Goal: Information Seeking & Learning: Compare options

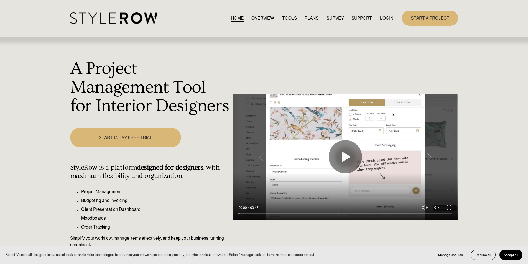
click at [382, 19] on link "LOGIN" at bounding box center [386, 17] width 13 height 7
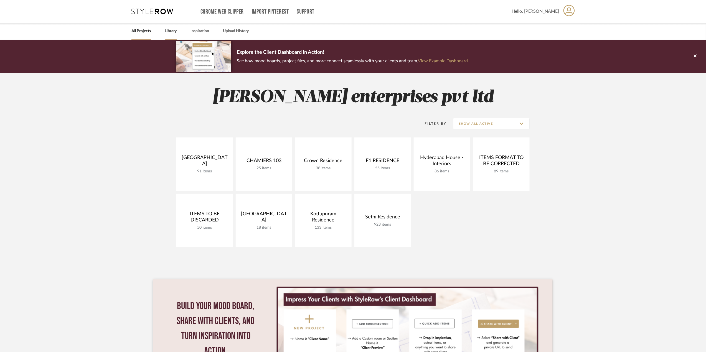
click at [170, 37] on div "Library" at bounding box center [171, 31] width 12 height 17
click at [159, 29] on div "All Projects Library Inspiration Upload History" at bounding box center [353, 31] width 460 height 17
click at [169, 31] on link "Library" at bounding box center [171, 30] width 12 height 7
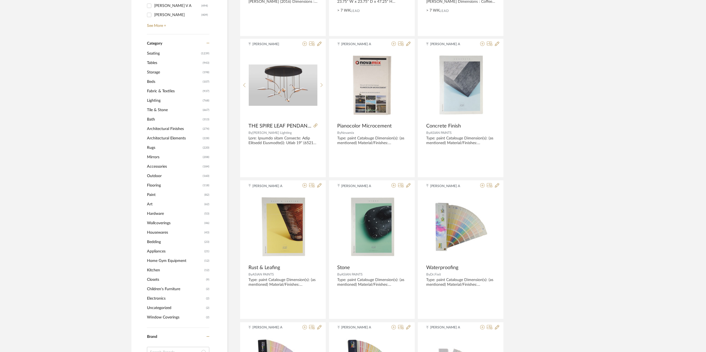
scroll to position [222, 0]
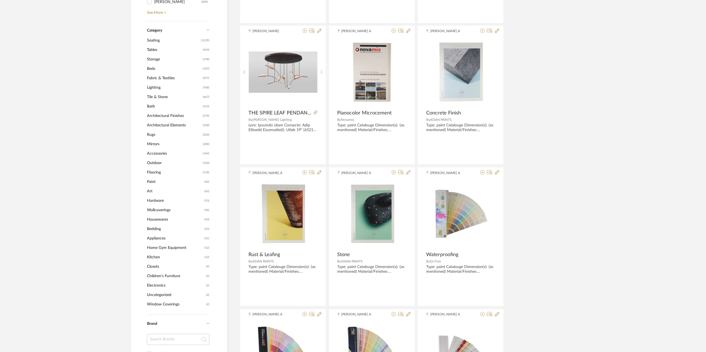
click at [169, 38] on span "Seating" at bounding box center [173, 40] width 53 height 9
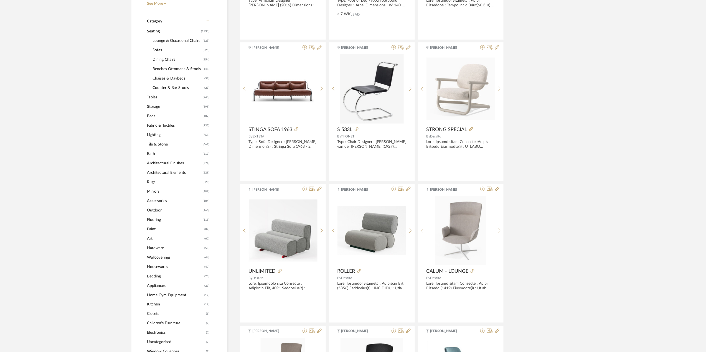
scroll to position [221, 0]
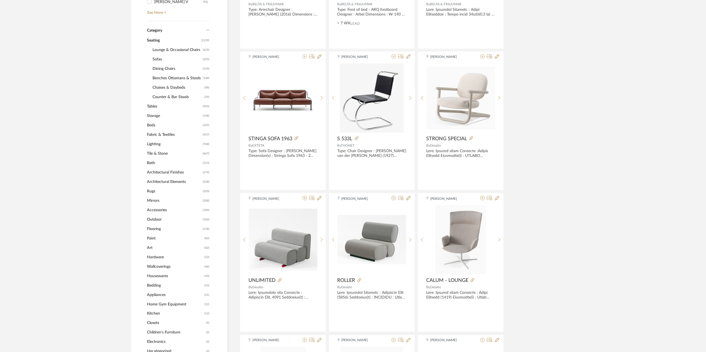
click at [165, 58] on span "Sofas" at bounding box center [177, 59] width 49 height 9
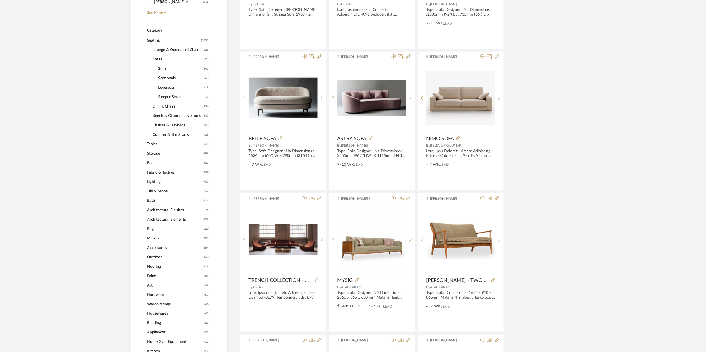
click at [172, 78] on span "Sectionals" at bounding box center [180, 78] width 45 height 9
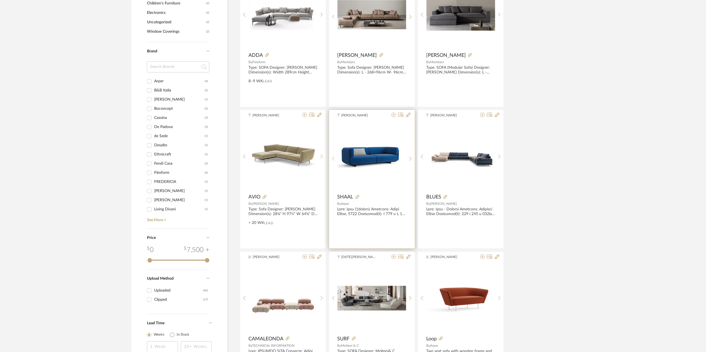
scroll to position [591, 0]
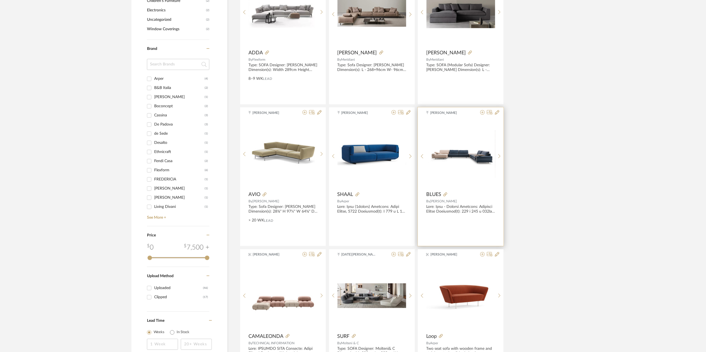
click at [0, 0] on div at bounding box center [0, 0] width 0 height 0
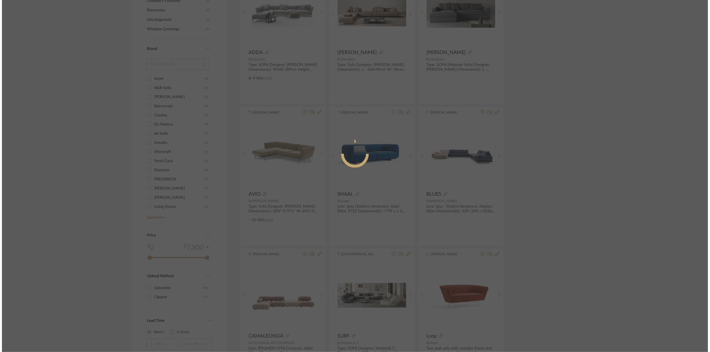
scroll to position [0, 0]
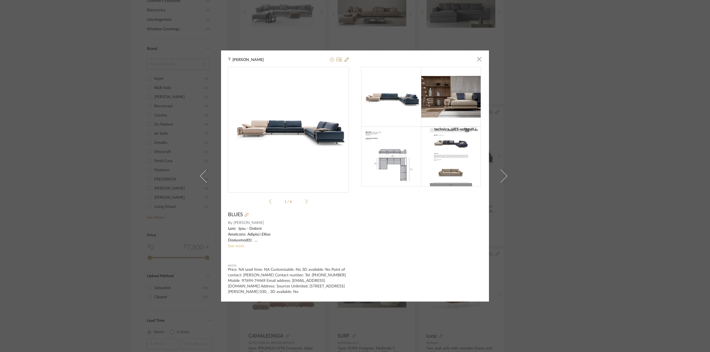
click at [236, 246] on link "See more" at bounding box center [236, 246] width 16 height 4
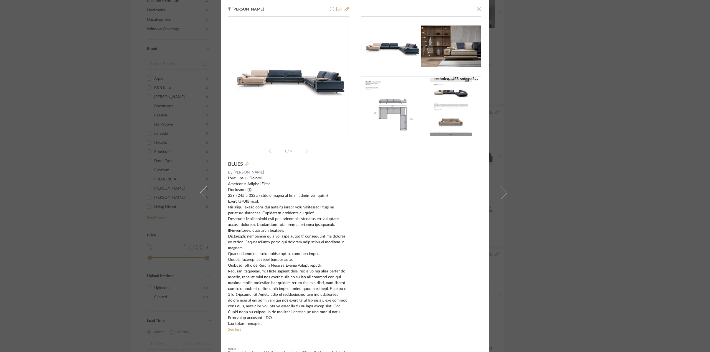
click at [477, 9] on span "button" at bounding box center [479, 8] width 11 height 11
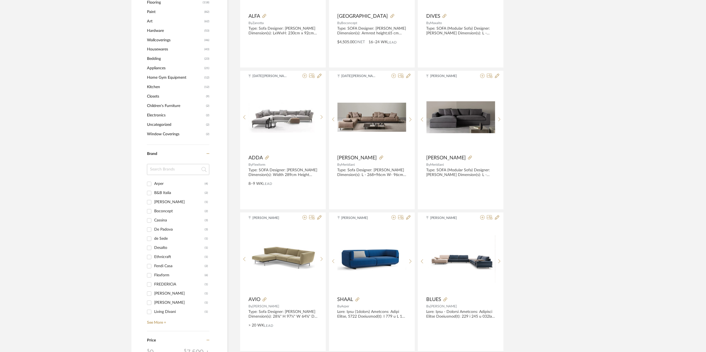
scroll to position [480, 0]
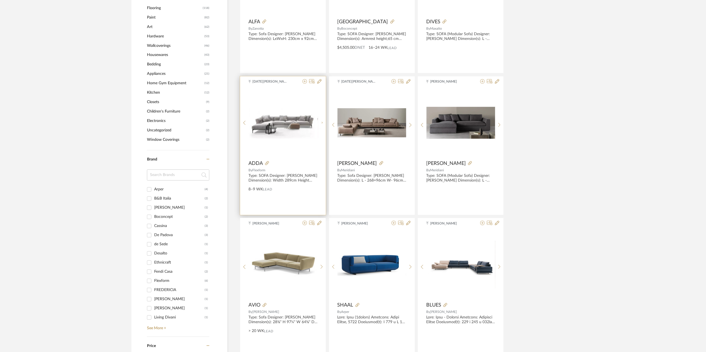
click at [253, 163] on span "ADDA" at bounding box center [256, 164] width 14 height 6
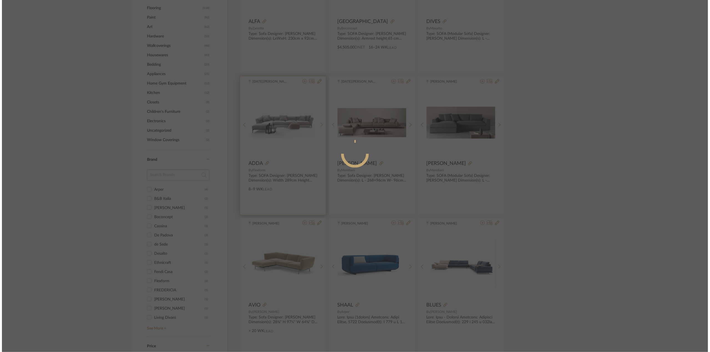
scroll to position [0, 0]
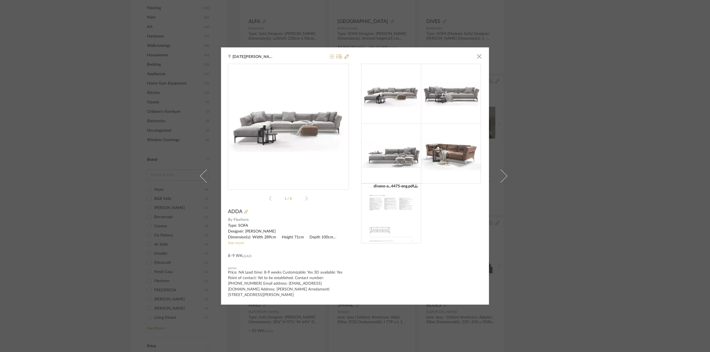
click at [240, 244] on link "See more" at bounding box center [236, 243] width 16 height 4
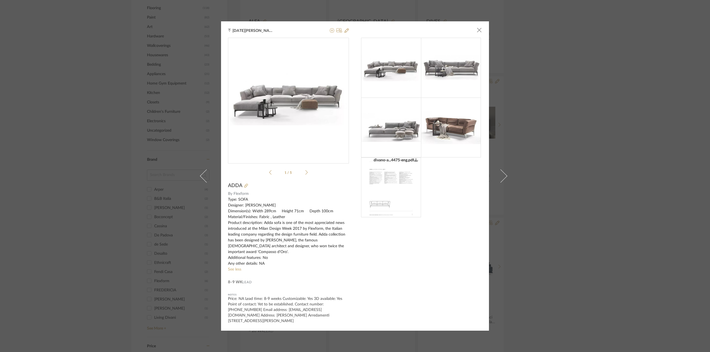
click at [402, 87] on div at bounding box center [391, 68] width 60 height 60
click at [296, 95] on img "0" at bounding box center [288, 99] width 121 height 54
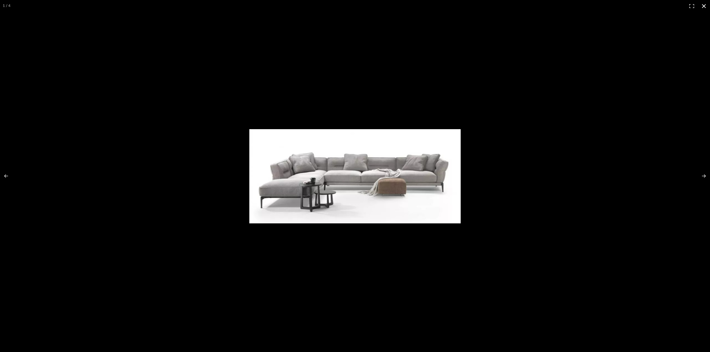
click at [700, 7] on button at bounding box center [704, 6] width 12 height 12
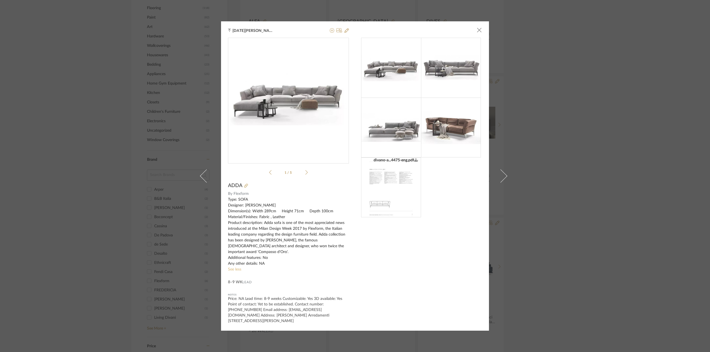
click at [234, 268] on link "See less" at bounding box center [234, 270] width 13 height 4
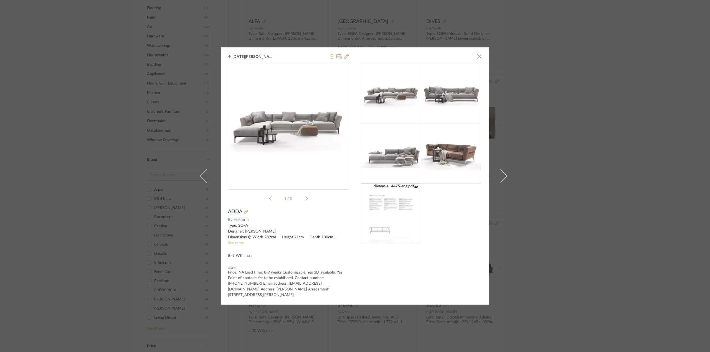
click at [238, 244] on link "See more" at bounding box center [236, 243] width 16 height 4
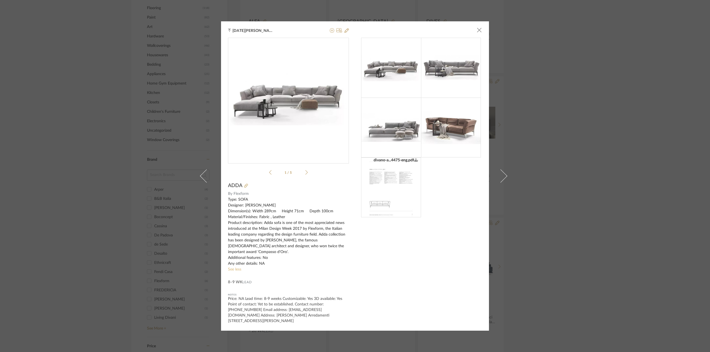
click at [234, 268] on link "See less" at bounding box center [234, 270] width 13 height 4
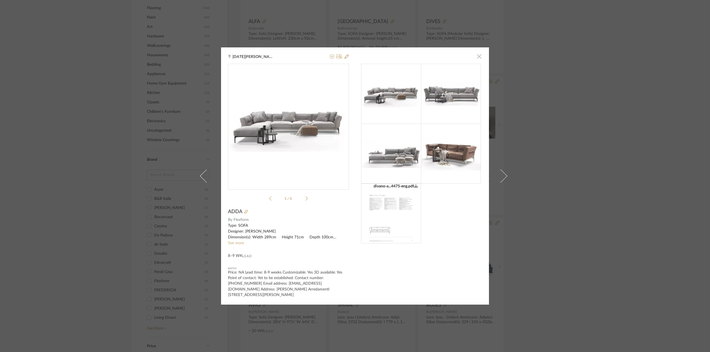
click at [475, 56] on span "button" at bounding box center [479, 56] width 11 height 11
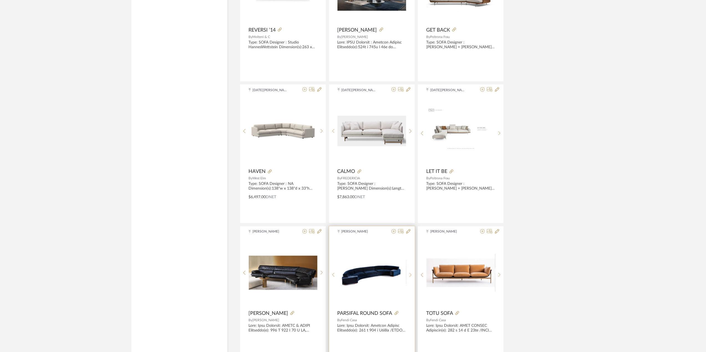
scroll to position [1539, 0]
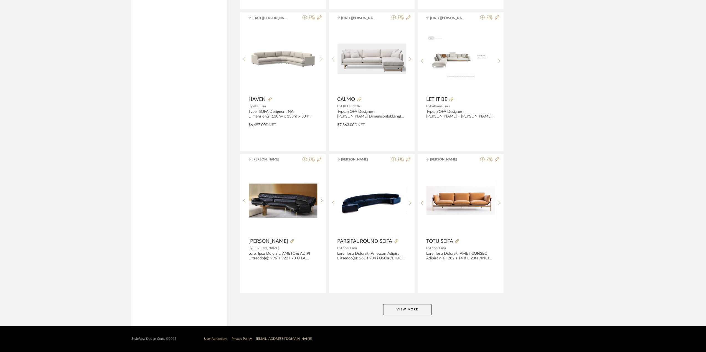
click at [406, 310] on button "View More" at bounding box center [407, 310] width 49 height 11
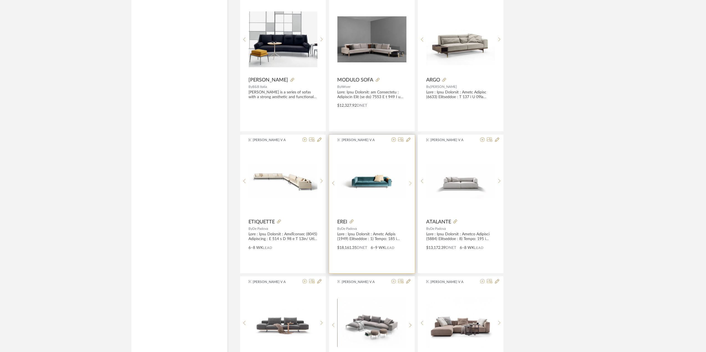
scroll to position [2166, 0]
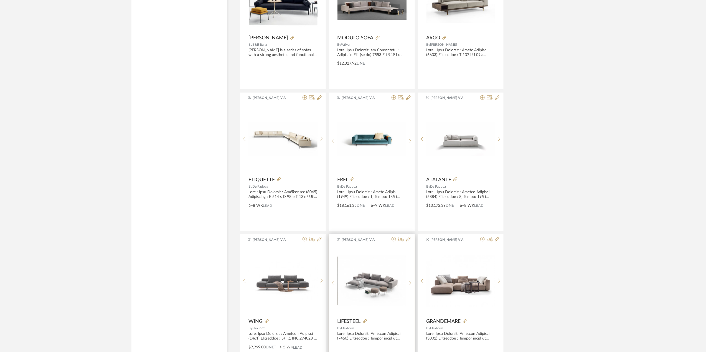
click at [393, 249] on div "0" at bounding box center [372, 280] width 69 height 69
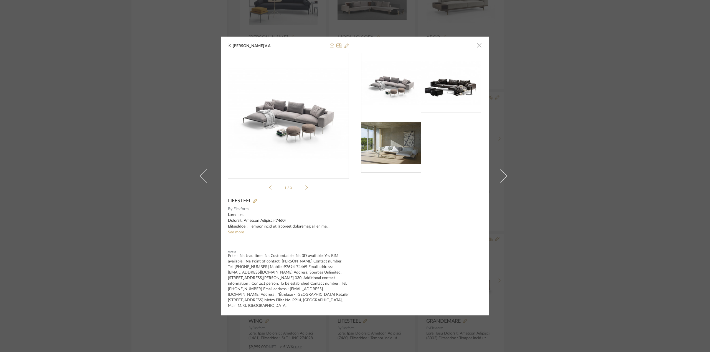
click at [474, 47] on span "button" at bounding box center [479, 45] width 11 height 11
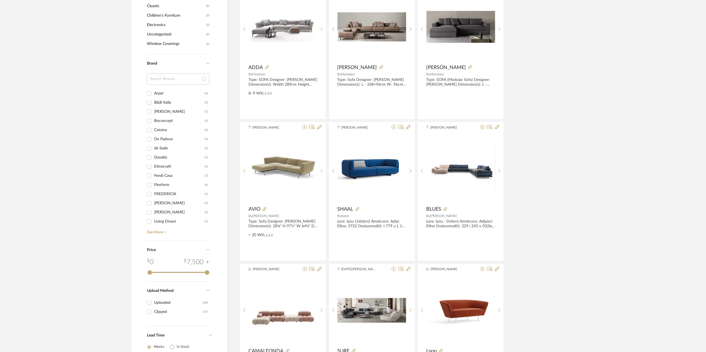
scroll to position [465, 0]
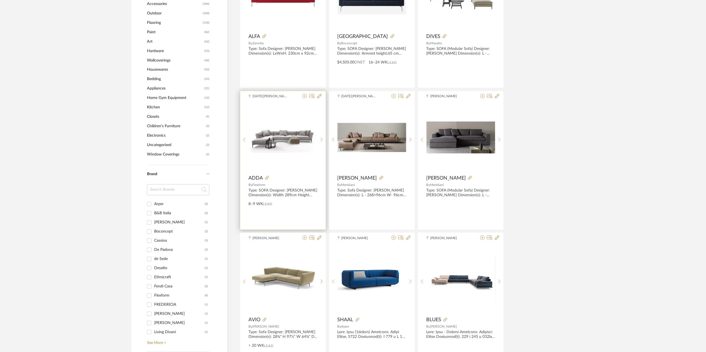
click at [253, 177] on span "ADDA" at bounding box center [256, 179] width 14 height 6
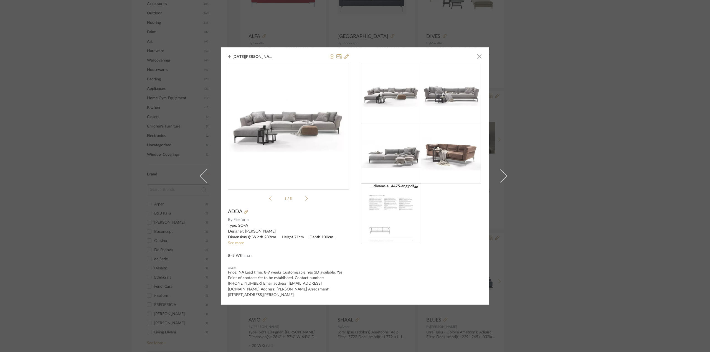
click at [235, 245] on link "See more" at bounding box center [236, 243] width 16 height 4
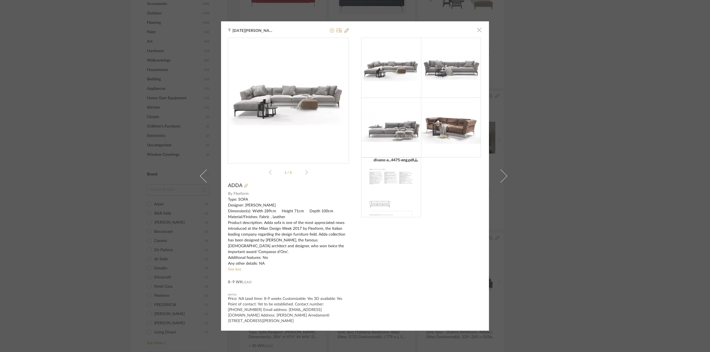
click at [479, 32] on span "button" at bounding box center [479, 30] width 11 height 11
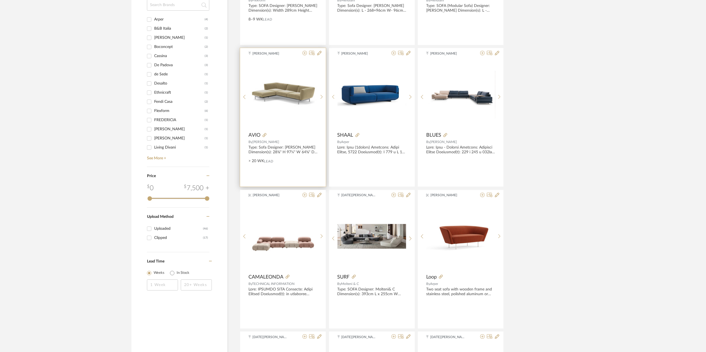
scroll to position [613, 0]
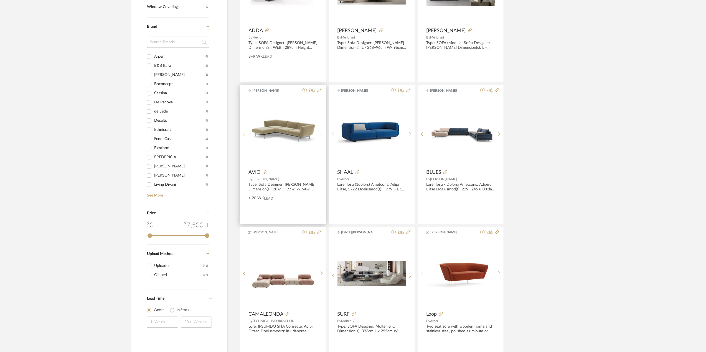
drag, startPoint x: 285, startPoint y: 152, endPoint x: 253, endPoint y: 173, distance: 38.2
click at [253, 173] on span "AVIO" at bounding box center [255, 172] width 12 height 6
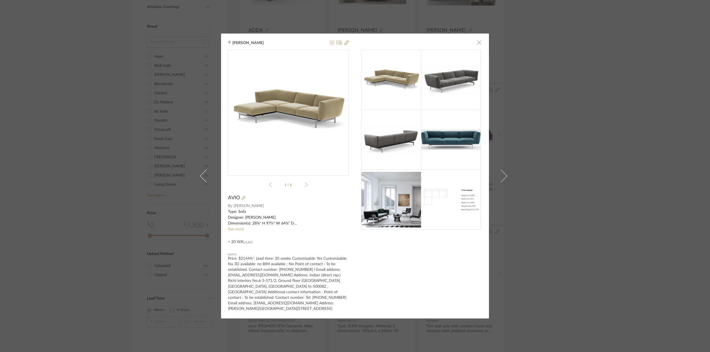
drag, startPoint x: 478, startPoint y: 47, endPoint x: 476, endPoint y: 45, distance: 3.3
click at [476, 45] on span "button" at bounding box center [479, 42] width 11 height 11
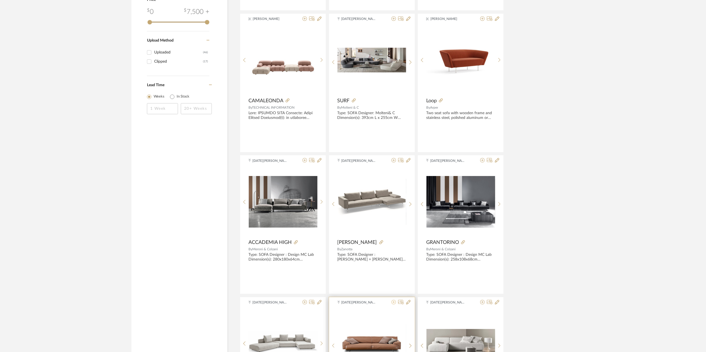
scroll to position [872, 0]
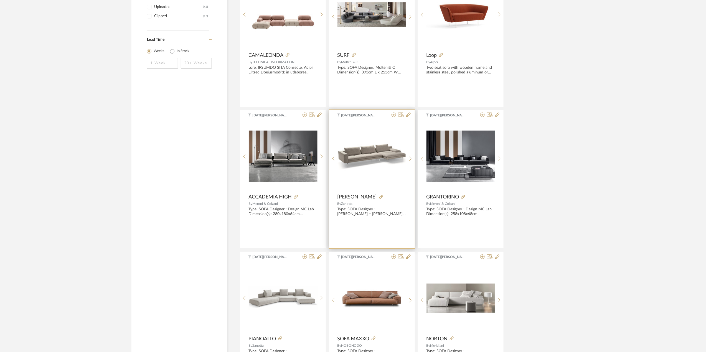
click at [368, 214] on div "Type: SOFA Designer : LUDOVICA SERAFINI + ROBERTO PALOMBA Dimension(s): 356x312…" at bounding box center [372, 211] width 69 height 9
click at [343, 196] on span "BRUCE" at bounding box center [358, 197] width 40 height 6
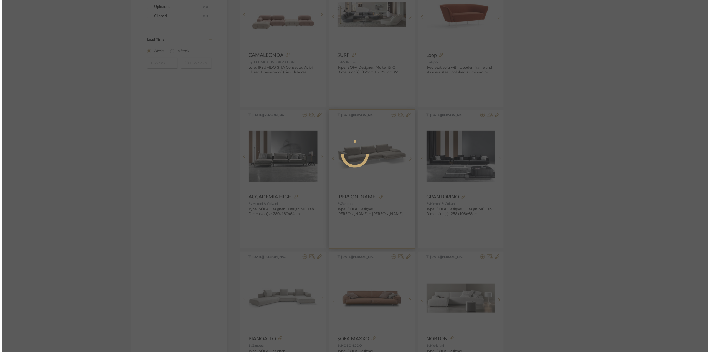
scroll to position [0, 0]
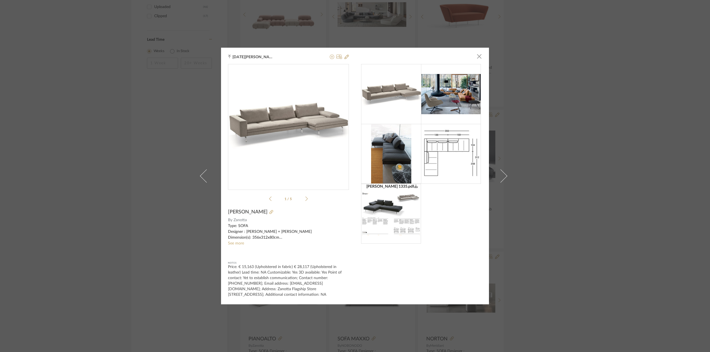
drag, startPoint x: 232, startPoint y: 243, endPoint x: 230, endPoint y: 245, distance: 3.0
click at [230, 245] on link "See more" at bounding box center [236, 244] width 16 height 4
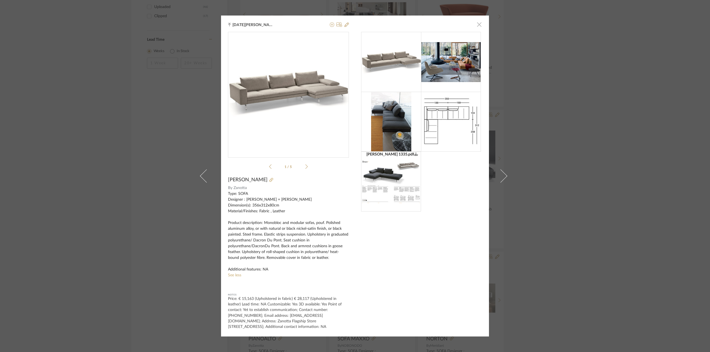
drag, startPoint x: 472, startPoint y: 24, endPoint x: 475, endPoint y: 23, distance: 3.2
drag, startPoint x: 475, startPoint y: 23, endPoint x: 474, endPoint y: 20, distance: 3.4
click at [474, 20] on span "button" at bounding box center [479, 24] width 11 height 11
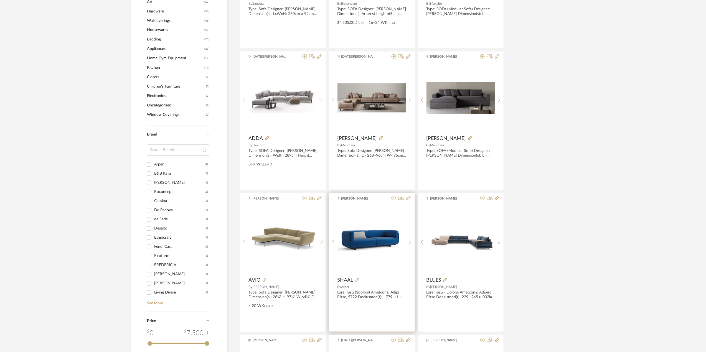
scroll to position [502, 0]
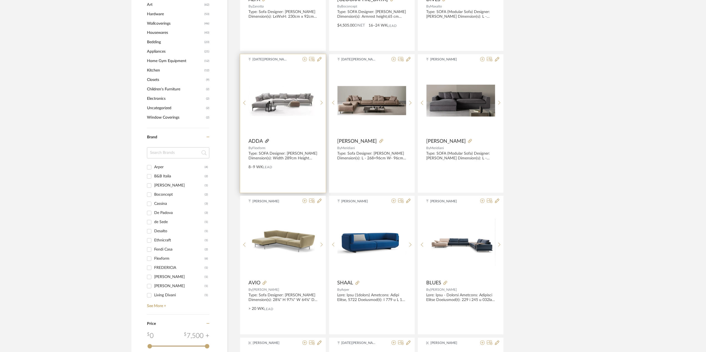
click at [268, 140] on icon at bounding box center [267, 141] width 4 height 4
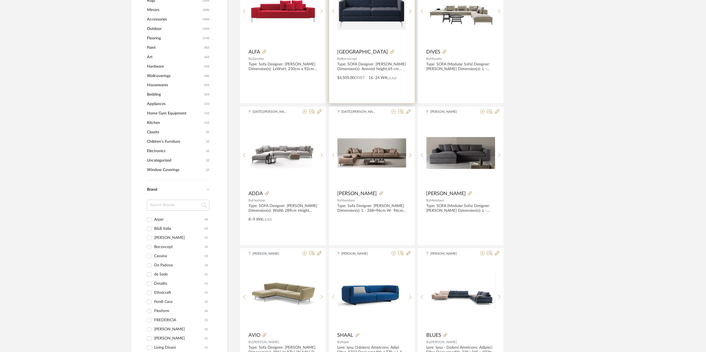
scroll to position [465, 0]
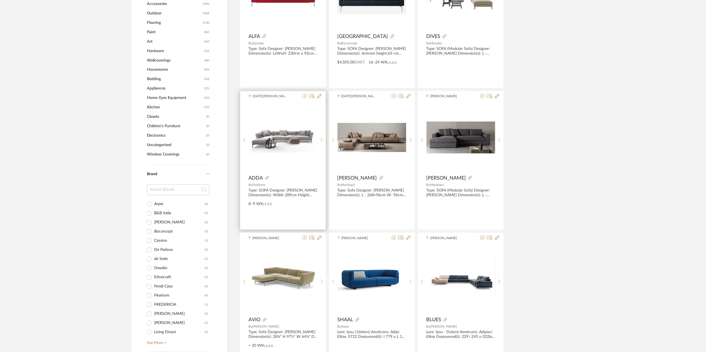
drag, startPoint x: 276, startPoint y: 142, endPoint x: 277, endPoint y: 136, distance: 6.1
drag, startPoint x: 302, startPoint y: 158, endPoint x: 250, endPoint y: 178, distance: 55.4
click at [250, 178] on span "ADDA" at bounding box center [256, 179] width 14 height 6
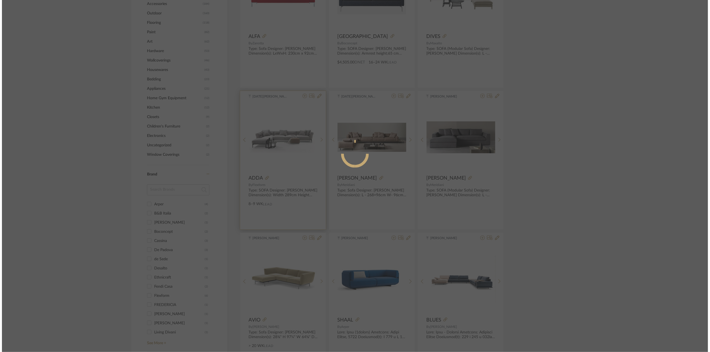
scroll to position [0, 0]
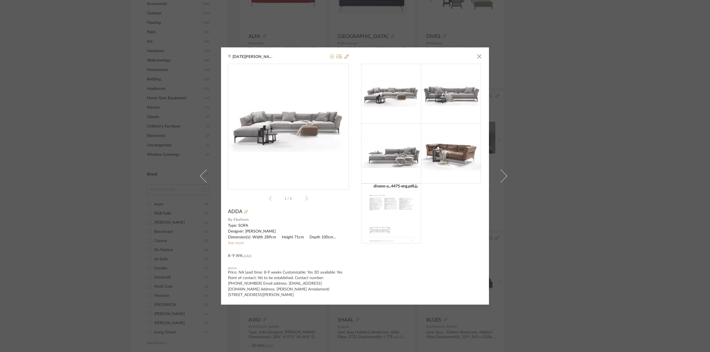
click at [395, 158] on img at bounding box center [391, 154] width 60 height 29
click at [391, 102] on img at bounding box center [391, 94] width 60 height 27
click at [479, 56] on span "button" at bounding box center [479, 56] width 11 height 11
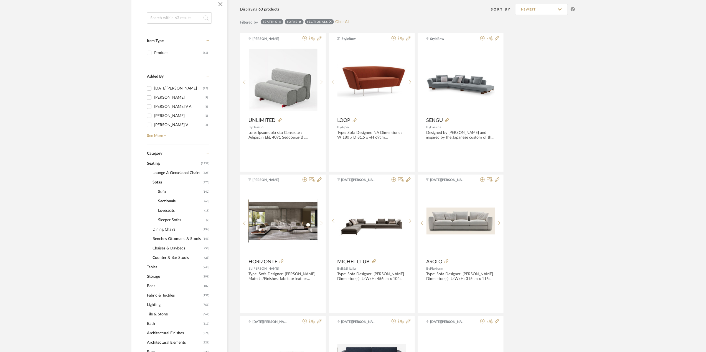
scroll to position [111, 0]
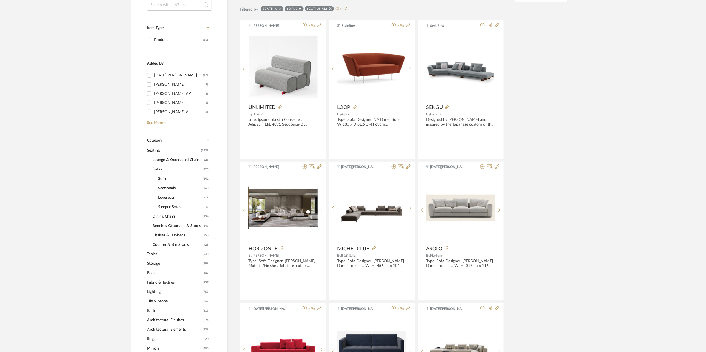
click at [161, 254] on span "Tables" at bounding box center [174, 254] width 54 height 9
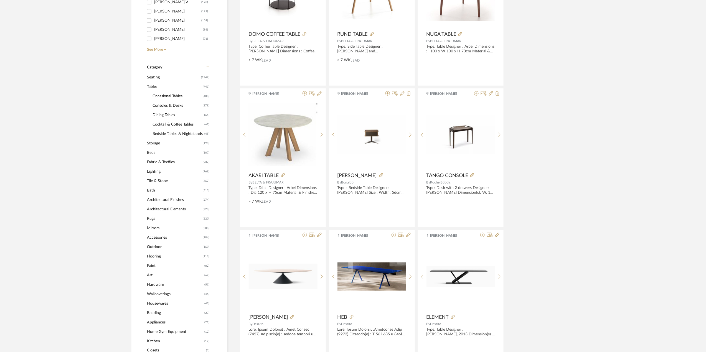
scroll to position [185, 0]
click at [186, 123] on span "Cocktail & Coffee Tables" at bounding box center [178, 123] width 50 height 9
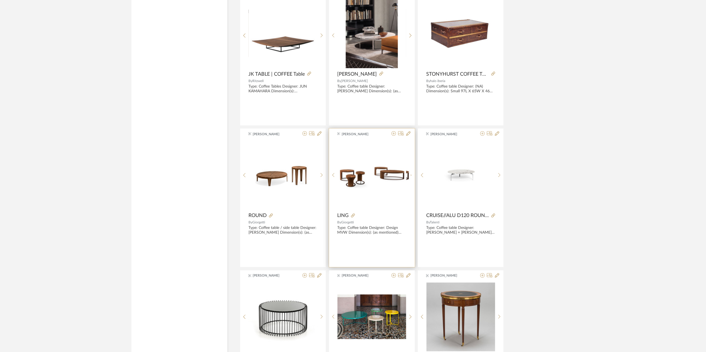
scroll to position [1424, 0]
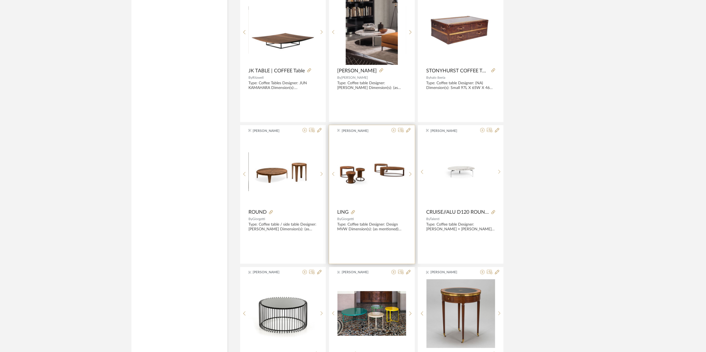
drag, startPoint x: 362, startPoint y: 194, endPoint x: 358, endPoint y: 201, distance: 7.4
click at [358, 201] on div "0" at bounding box center [372, 171] width 69 height 69
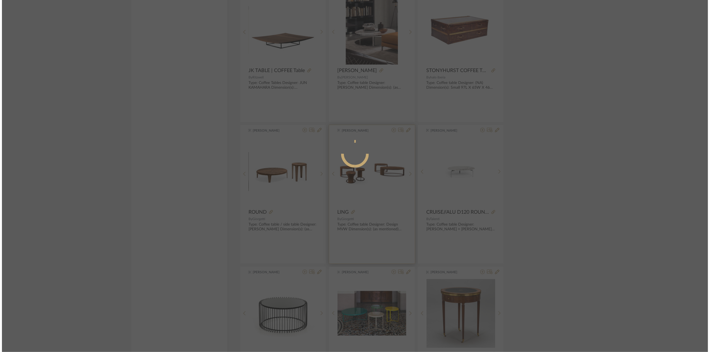
scroll to position [0, 0]
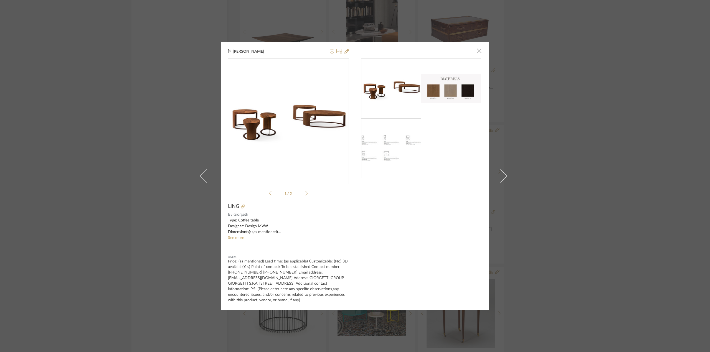
click at [474, 49] on span "button" at bounding box center [479, 50] width 11 height 11
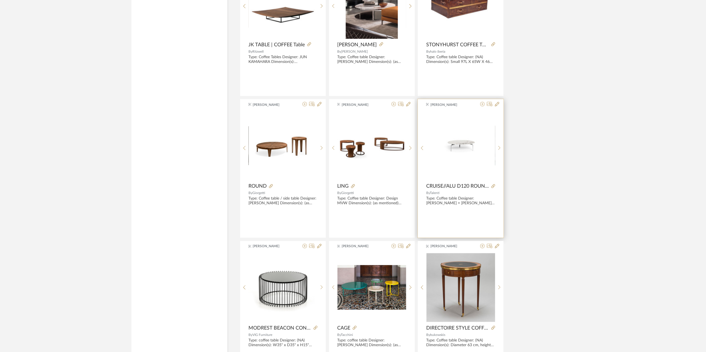
scroll to position [1461, 0]
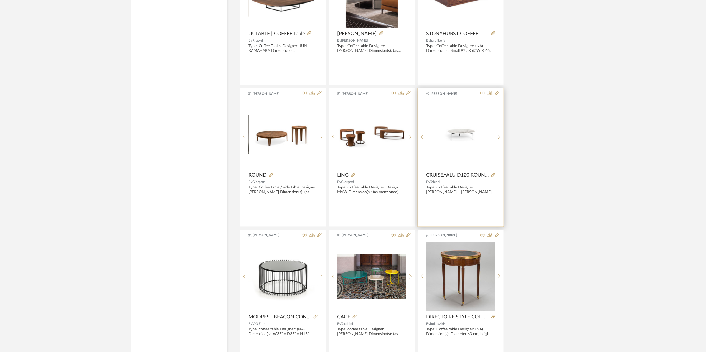
drag, startPoint x: 452, startPoint y: 158, endPoint x: 434, endPoint y: 170, distance: 21.8
click at [434, 169] on div "0" at bounding box center [461, 134] width 69 height 69
